Goal: Task Accomplishment & Management: Manage account settings

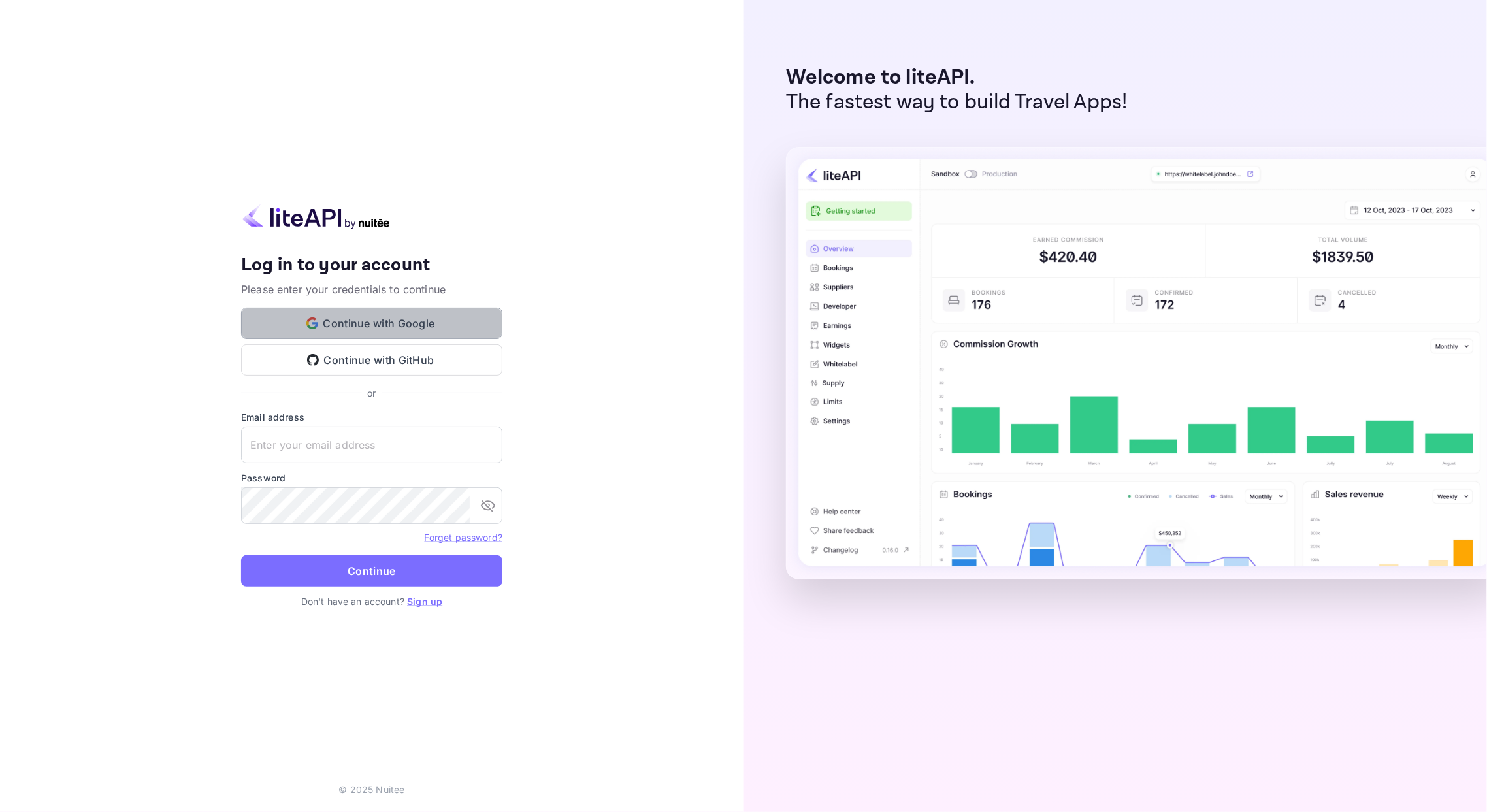
click at [388, 327] on button "Continue with Google" at bounding box center [372, 323] width 261 height 31
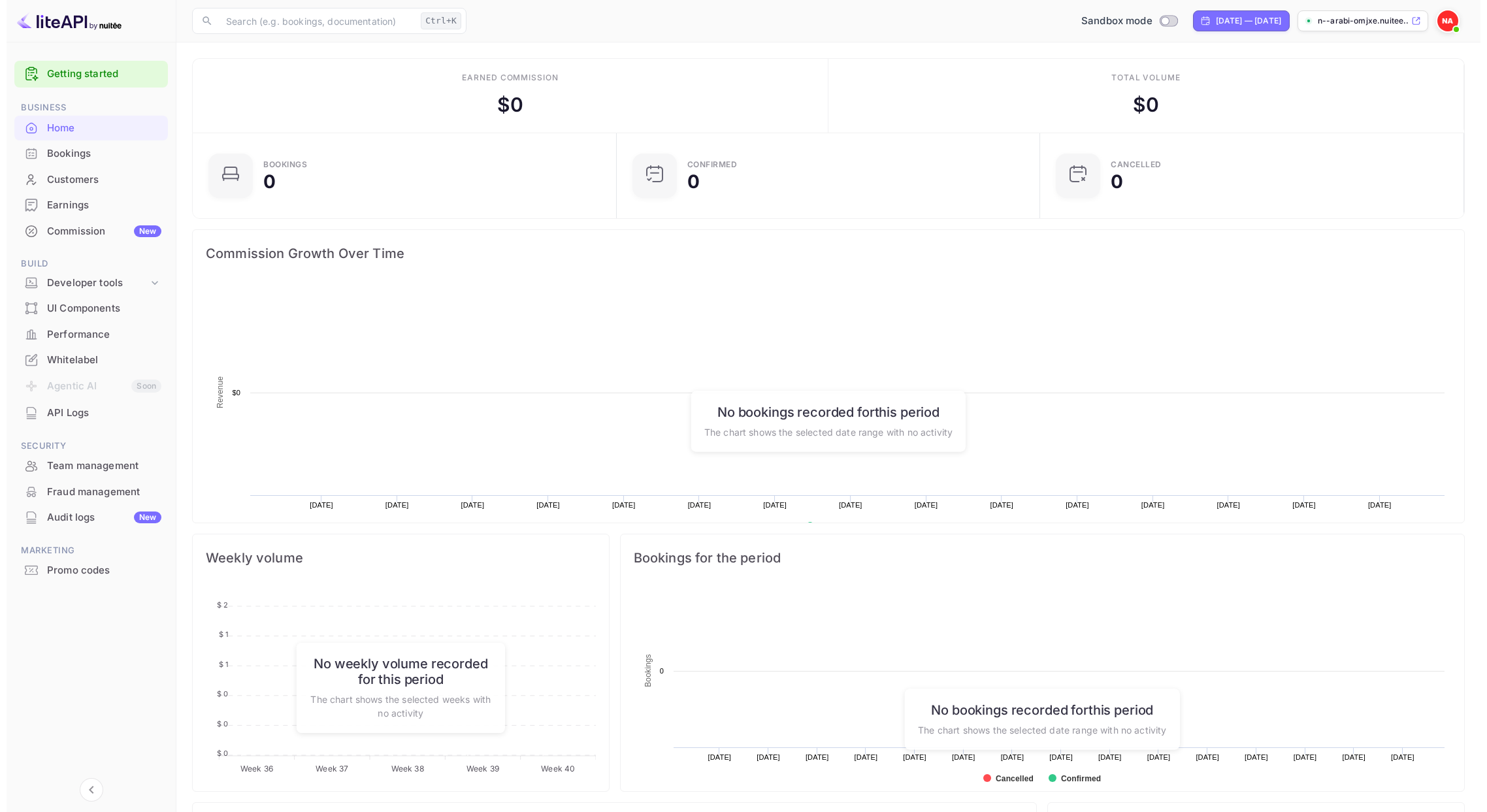
scroll to position [198, 403]
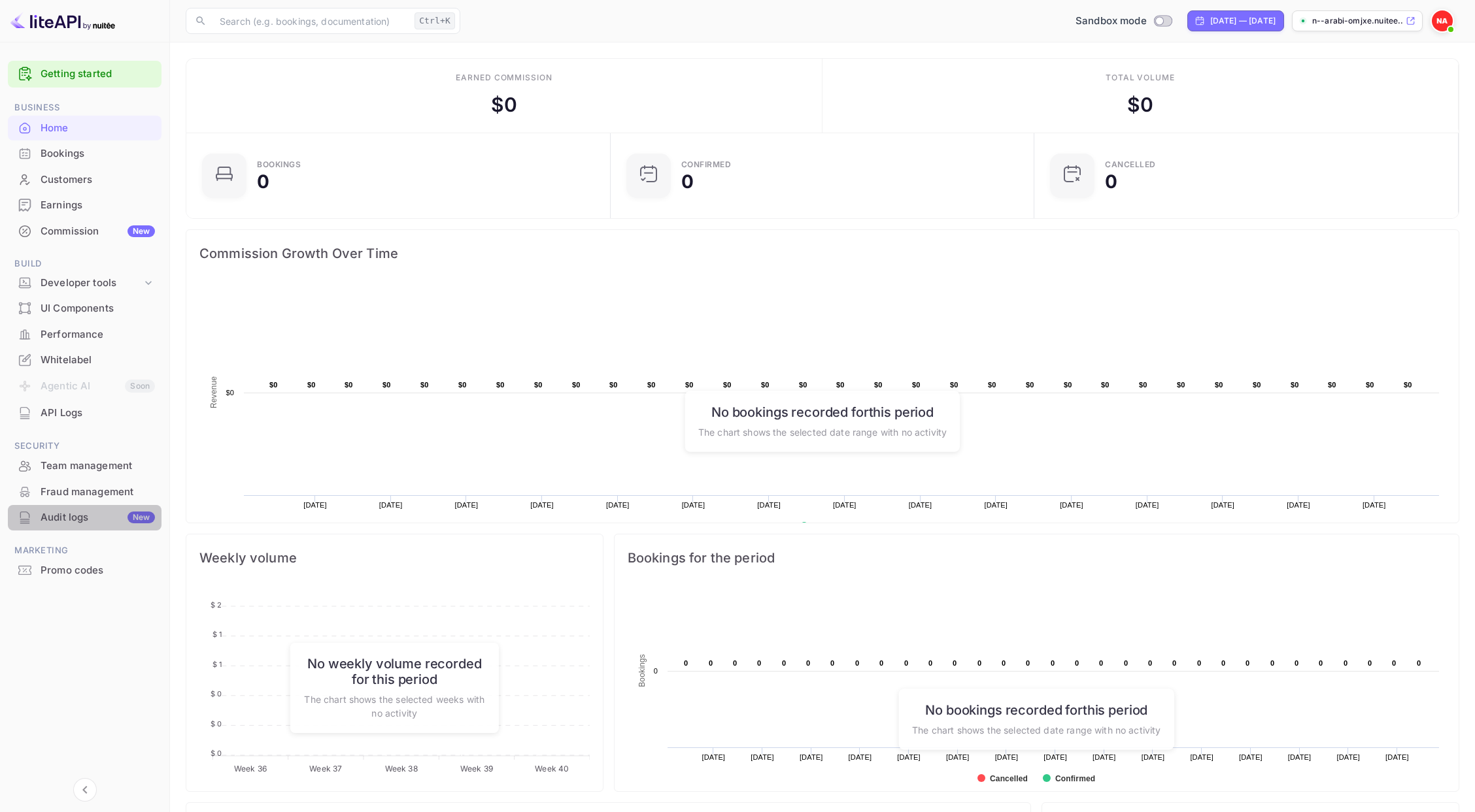
click at [59, 521] on div "Audit logs New" at bounding box center [98, 518] width 114 height 15
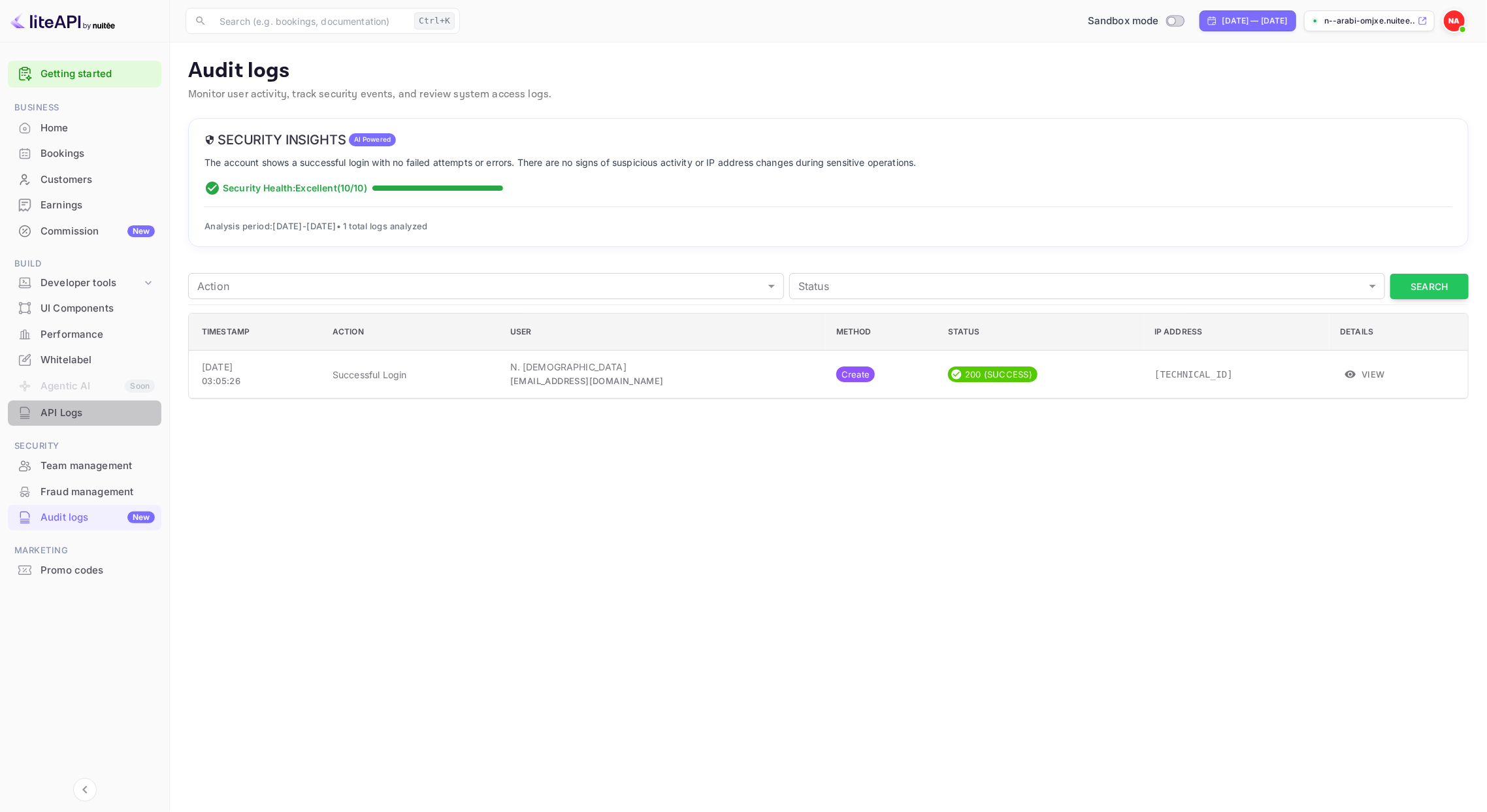
click at [74, 409] on div "API Logs" at bounding box center [98, 413] width 114 height 15
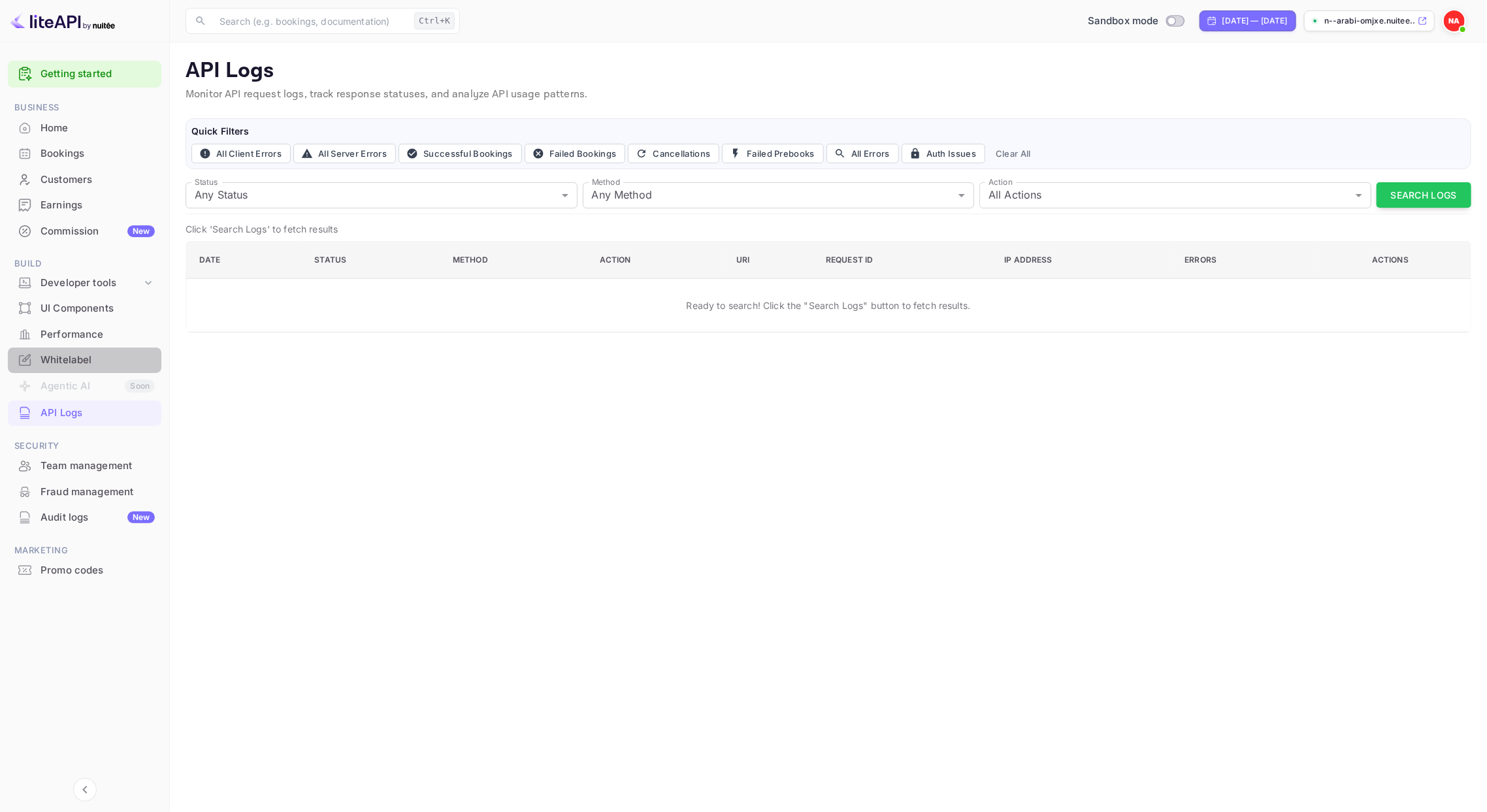
click at [79, 359] on div "Whitelabel" at bounding box center [98, 360] width 114 height 15
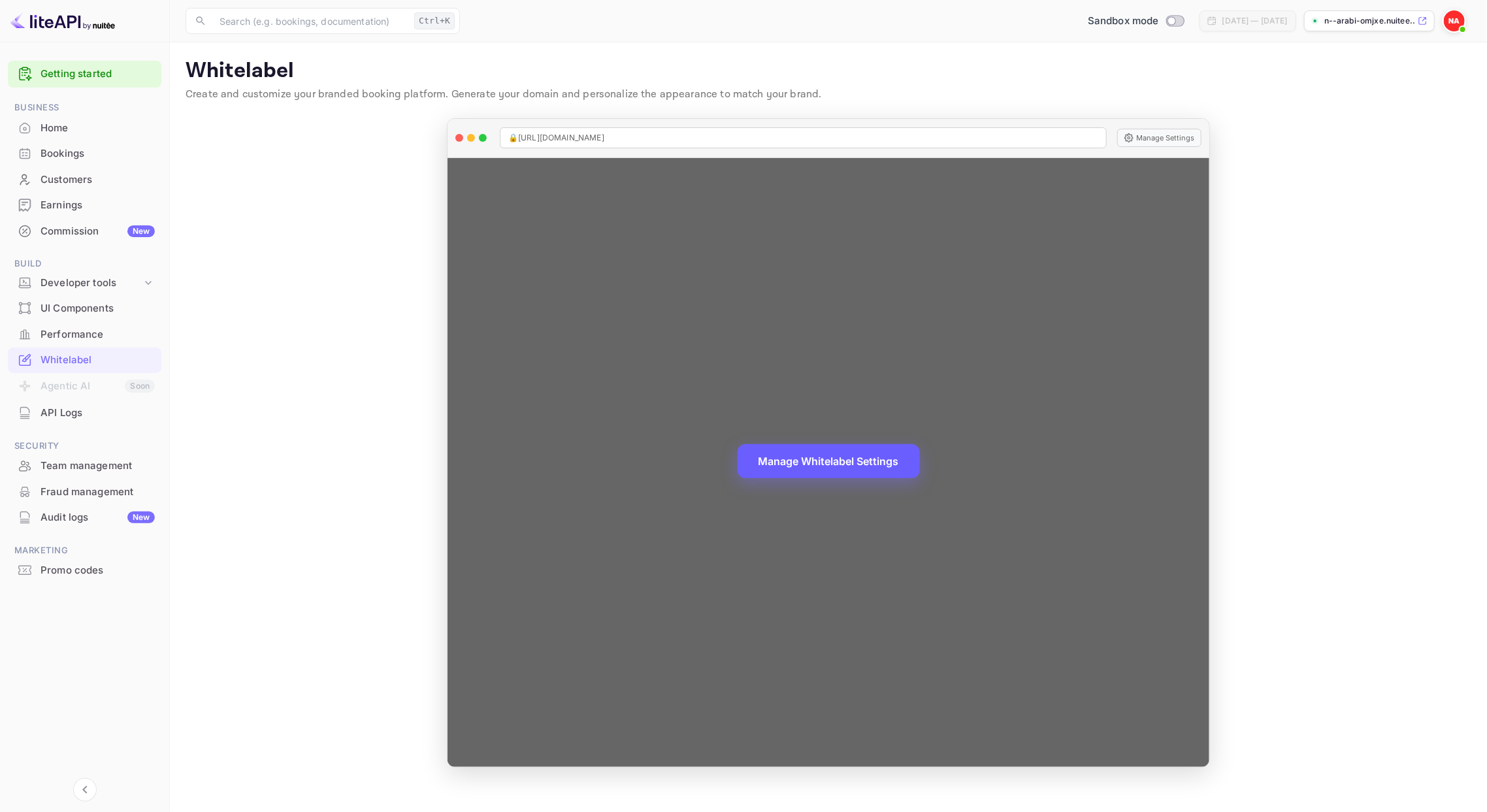
click at [808, 465] on button "Manage Whitelabel Settings" at bounding box center [829, 461] width 182 height 34
